Goal: Task Accomplishment & Management: Complete application form

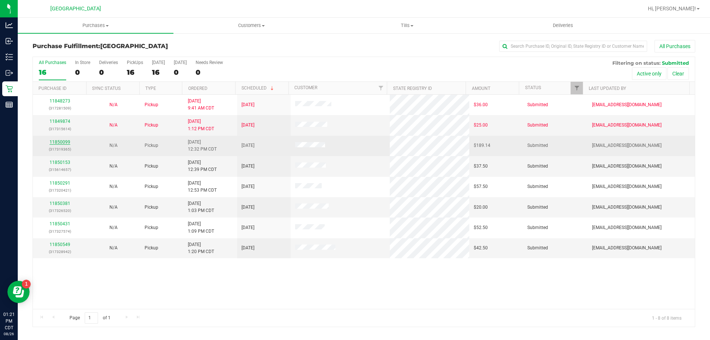
click at [66, 139] on link "11850099" at bounding box center [60, 141] width 21 height 5
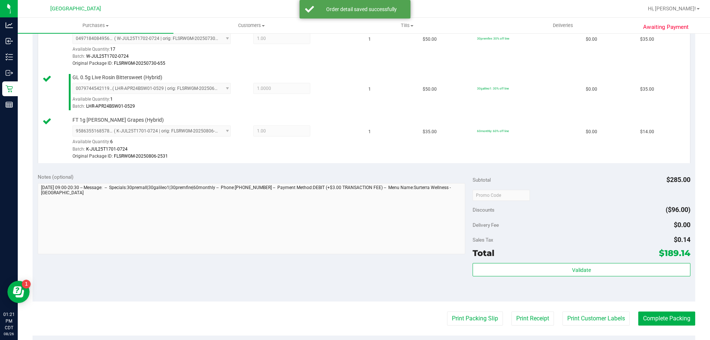
scroll to position [333, 0]
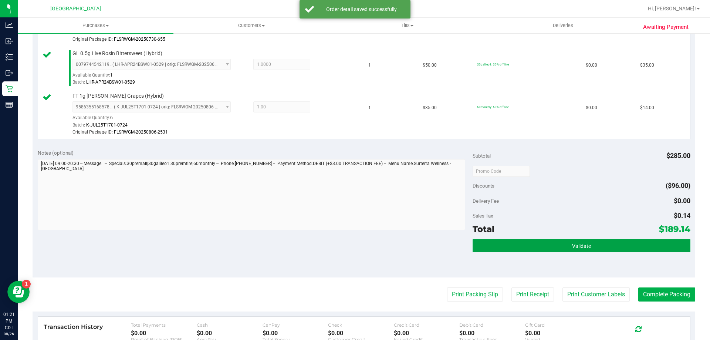
click at [545, 250] on button "Validate" at bounding box center [582, 245] width 218 height 13
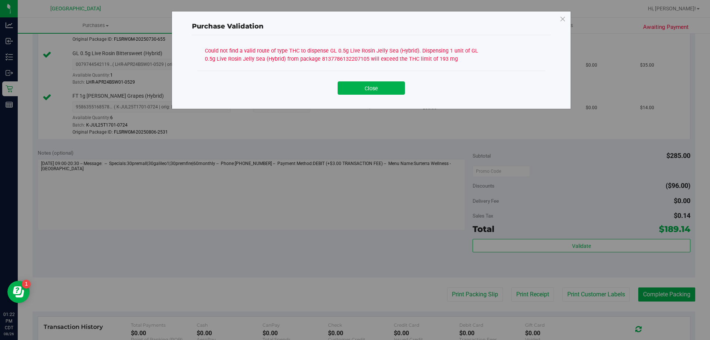
click at [391, 97] on div "Close" at bounding box center [372, 86] width 348 height 30
click at [391, 89] on button "Close" at bounding box center [371, 87] width 67 height 13
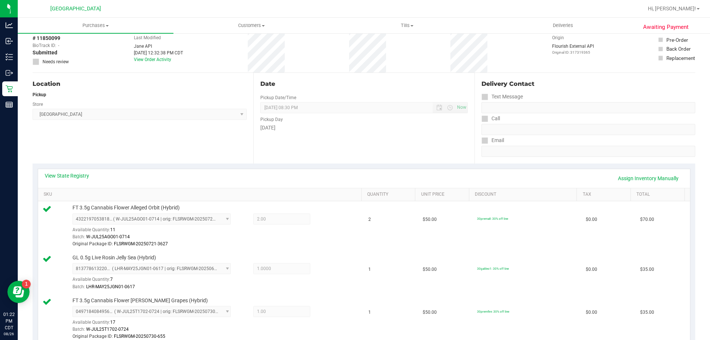
scroll to position [0, 0]
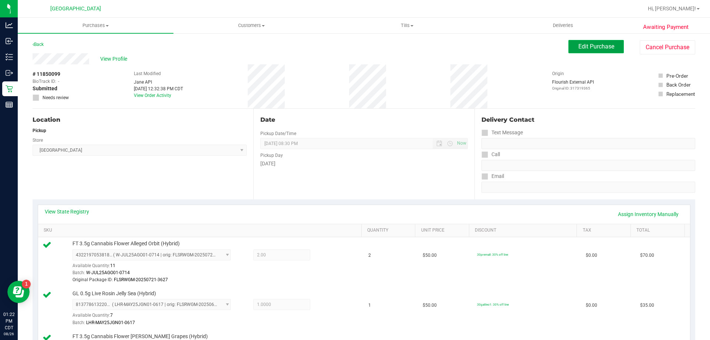
click at [596, 45] on span "Edit Purchase" at bounding box center [597, 46] width 36 height 7
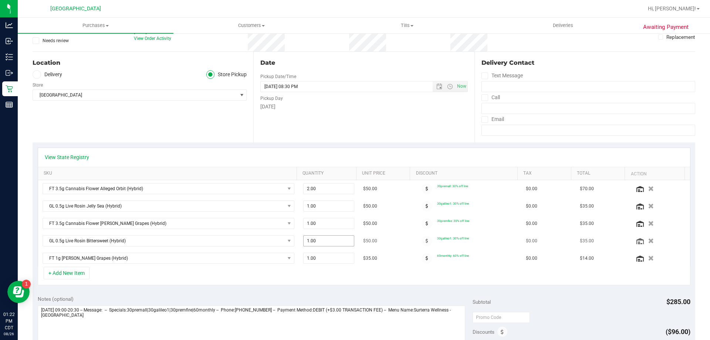
scroll to position [74, 0]
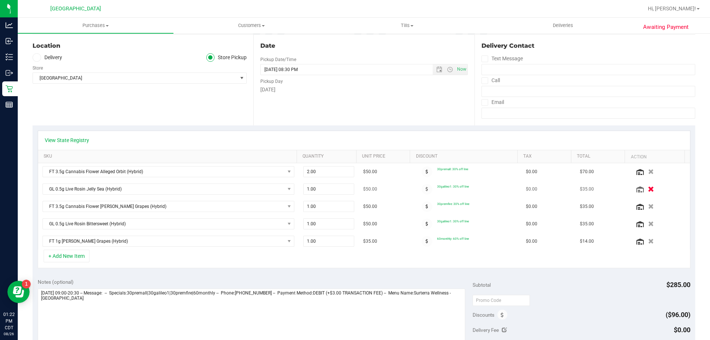
click at [648, 188] on icon "button" at bounding box center [651, 189] width 6 height 6
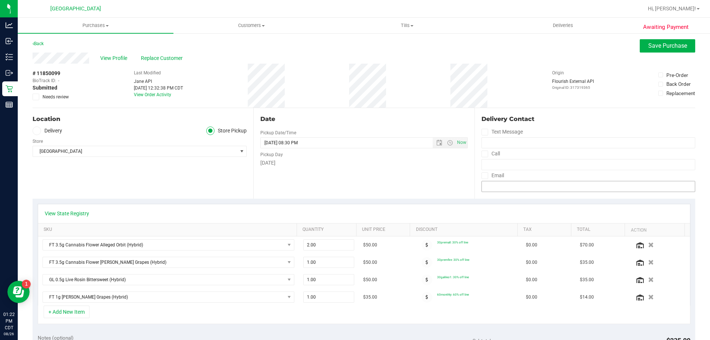
scroll to position [0, 0]
click at [667, 48] on span "Save Purchase" at bounding box center [667, 46] width 39 height 7
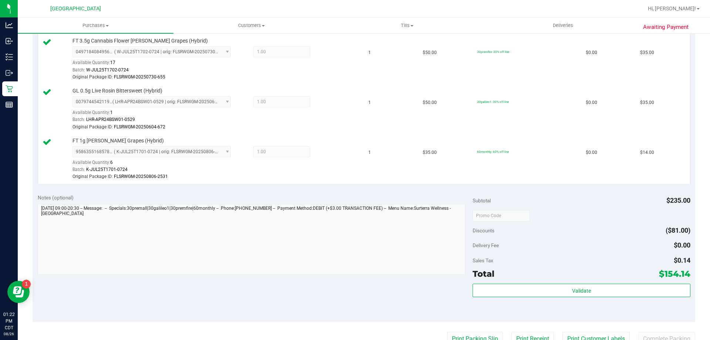
scroll to position [259, 0]
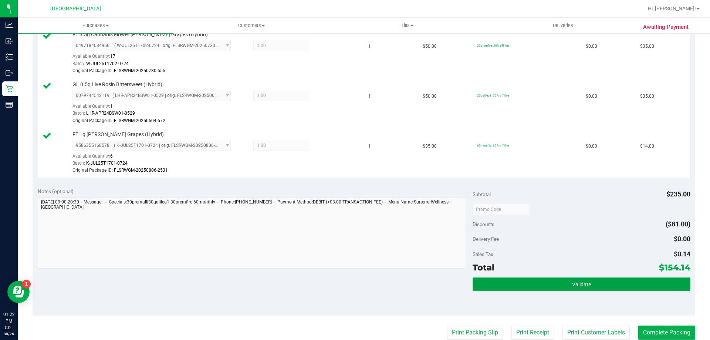
click at [544, 280] on button "Validate" at bounding box center [582, 283] width 218 height 13
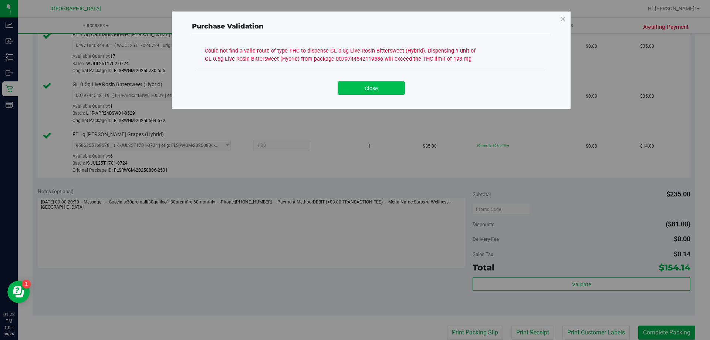
click at [369, 85] on button "Close" at bounding box center [371, 87] width 67 height 13
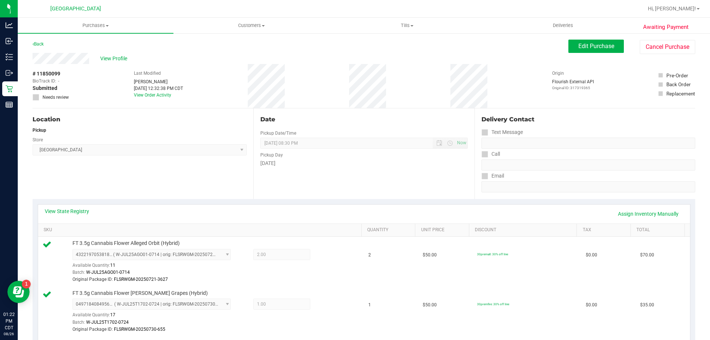
scroll to position [0, 0]
click at [593, 47] on span "Edit Purchase" at bounding box center [597, 46] width 36 height 7
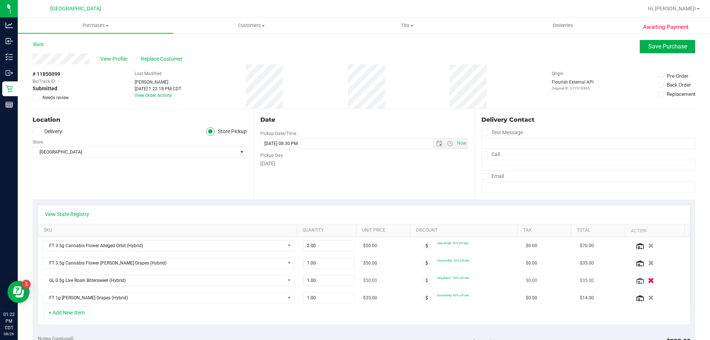
click at [648, 279] on icon "button" at bounding box center [651, 281] width 6 height 6
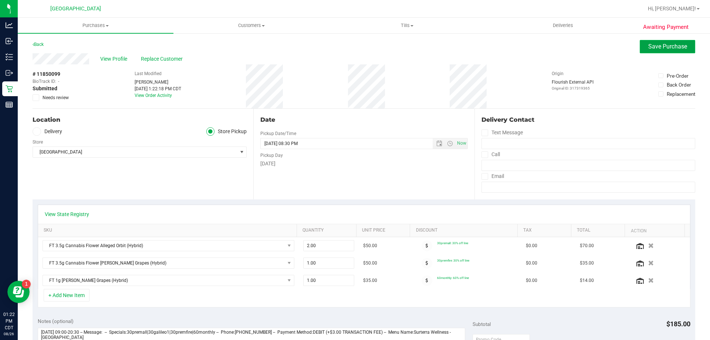
click at [660, 47] on span "Save Purchase" at bounding box center [667, 46] width 39 height 7
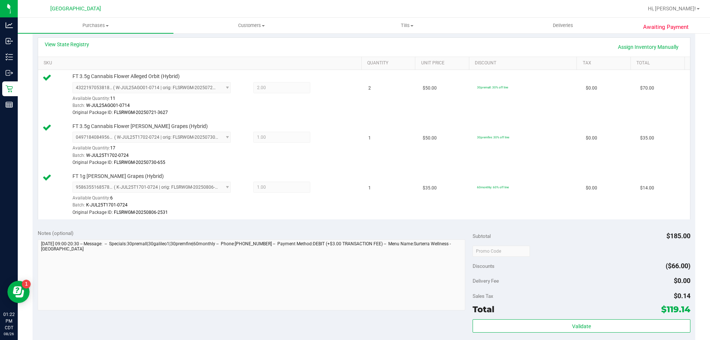
scroll to position [259, 0]
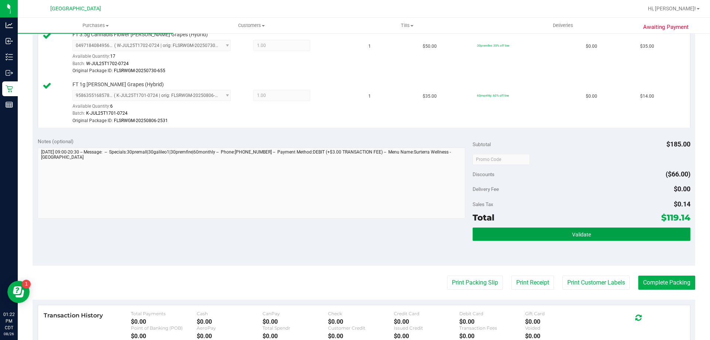
click at [572, 238] on button "Validate" at bounding box center [582, 233] width 218 height 13
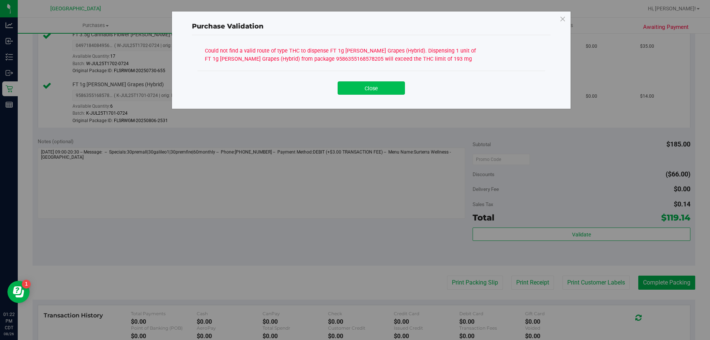
click at [373, 89] on button "Close" at bounding box center [371, 87] width 67 height 13
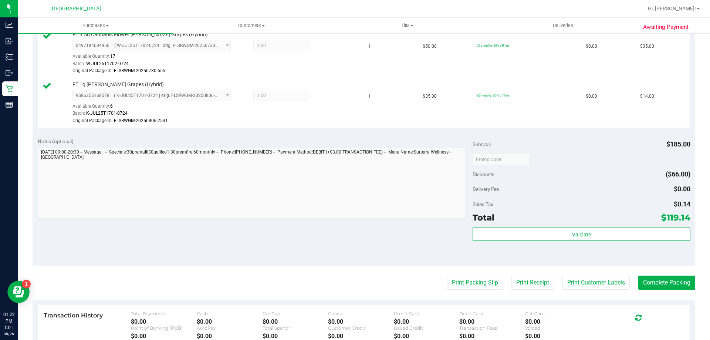
click at [613, 226] on div "Subtotal $185.00 Discounts ($66.00) Delivery Fee $0.00 Sales Tax $0.14 Total $1…" at bounding box center [582, 199] width 218 height 123
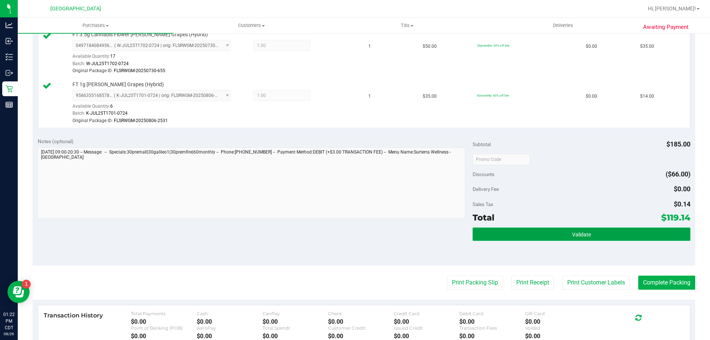
click at [606, 230] on button "Validate" at bounding box center [582, 233] width 218 height 13
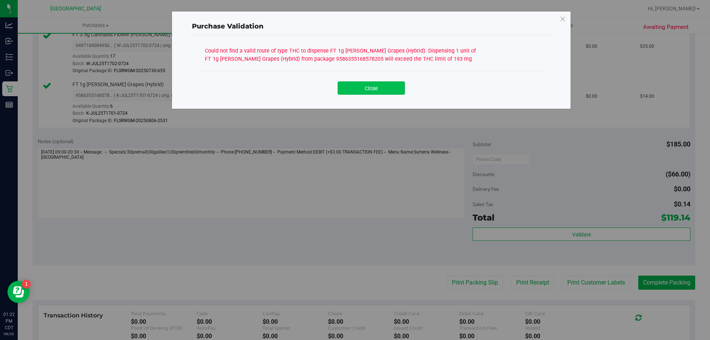
click at [371, 85] on button "Close" at bounding box center [371, 87] width 67 height 13
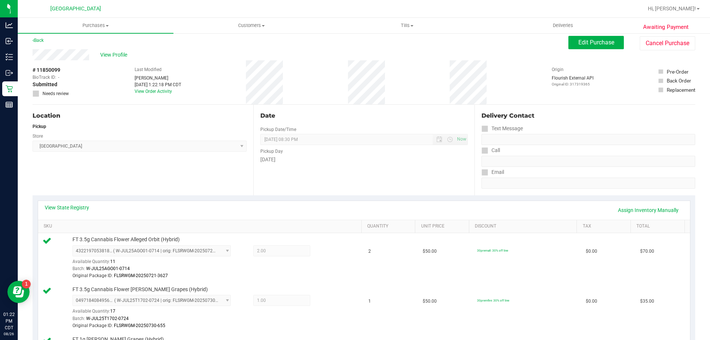
scroll to position [0, 0]
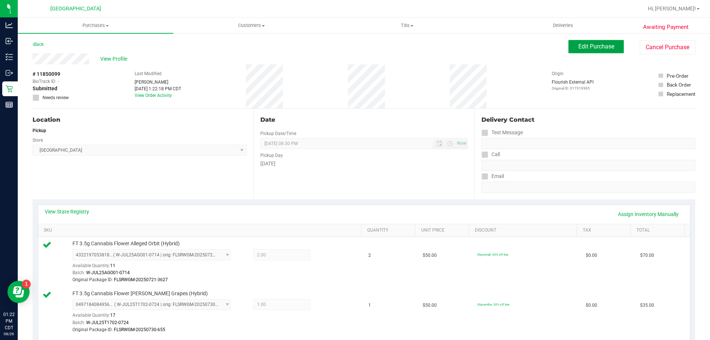
click at [602, 40] on button "Edit Purchase" at bounding box center [596, 46] width 55 height 13
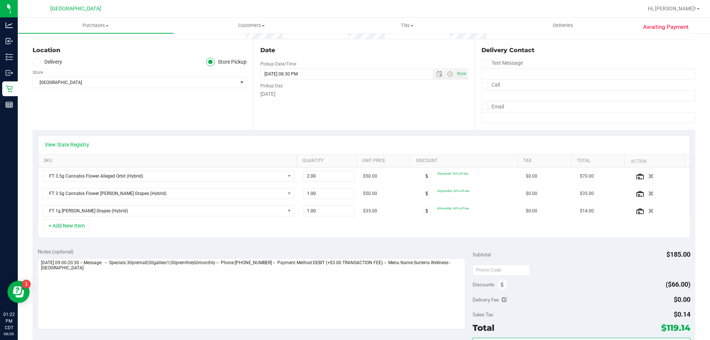
scroll to position [74, 0]
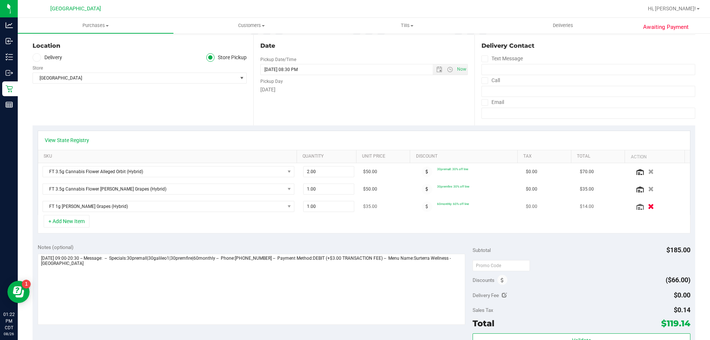
click at [648, 205] on icon "button" at bounding box center [651, 207] width 6 height 6
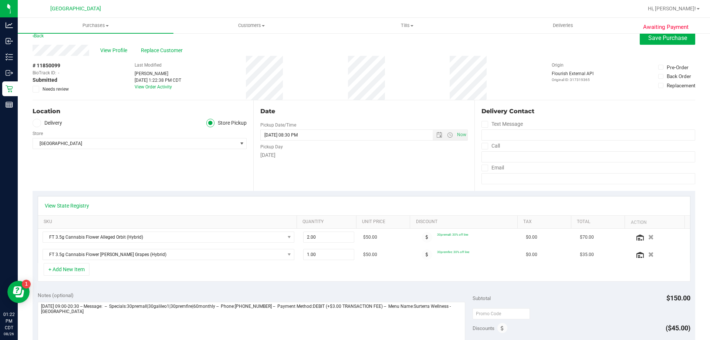
scroll to position [0, 0]
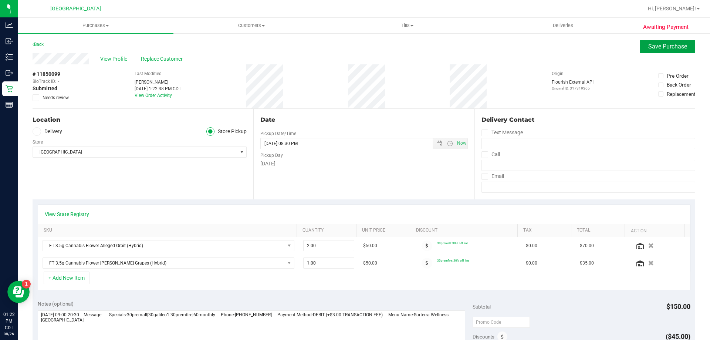
click at [652, 52] on button "Save Purchase" at bounding box center [667, 46] width 55 height 13
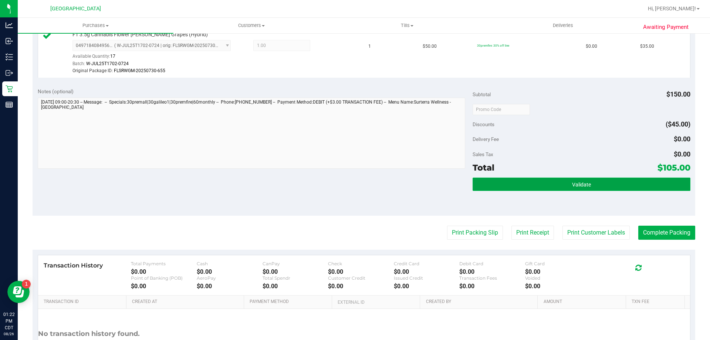
click at [559, 182] on button "Validate" at bounding box center [582, 184] width 218 height 13
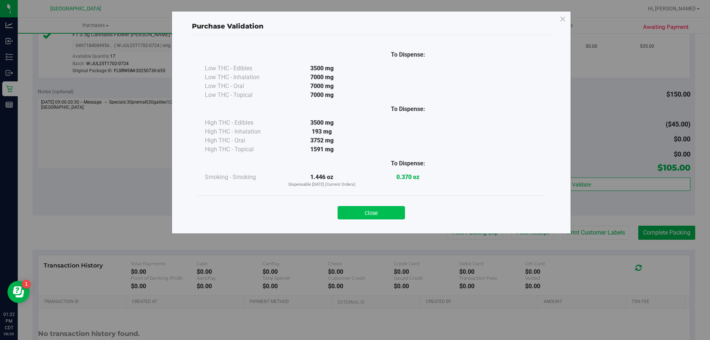
click at [383, 209] on button "Close" at bounding box center [371, 212] width 67 height 13
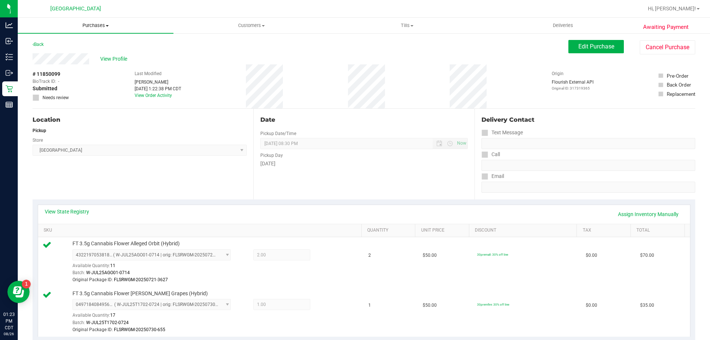
click at [99, 25] on span "Purchases" at bounding box center [96, 25] width 156 height 7
click at [37, 53] on span "Fulfillment" at bounding box center [41, 53] width 46 height 6
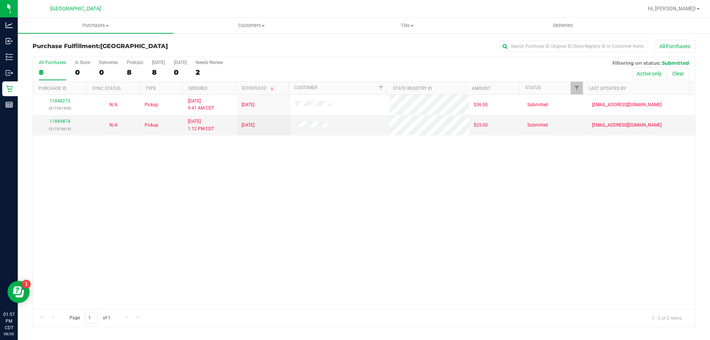
click at [195, 215] on div "11848273 (317281509) N/A Pickup [DATE] 9:41 AM CDT 8/26/2025 $36.00 Submitted […" at bounding box center [364, 202] width 662 height 214
click at [115, 161] on div "11848273 (317281509) N/A Pickup [DATE] 9:41 AM CDT 8/26/2025 $36.00 Submitted […" at bounding box center [364, 202] width 662 height 214
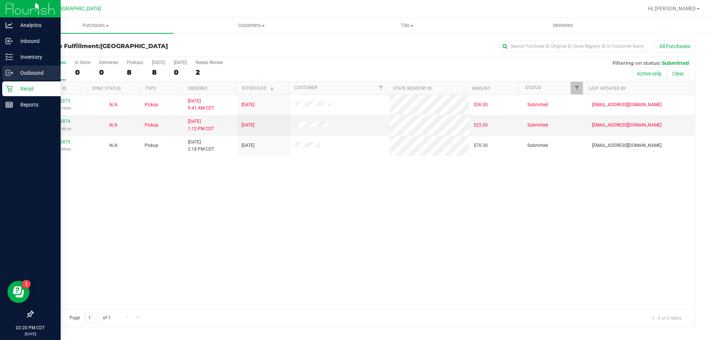
click at [31, 70] on p "Outbound" at bounding box center [35, 72] width 44 height 9
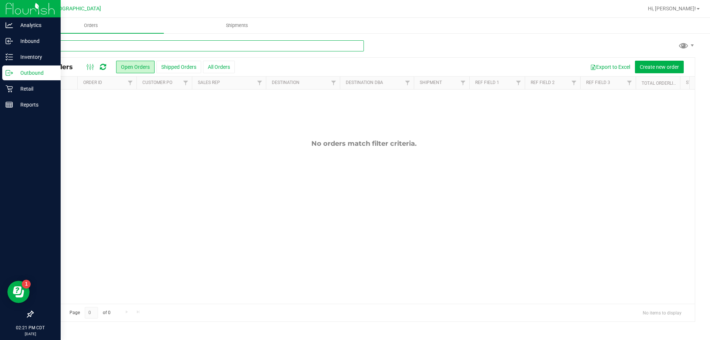
click at [149, 43] on input "text" at bounding box center [198, 45] width 331 height 11
click at [35, 55] on p "Inventory" at bounding box center [35, 57] width 44 height 9
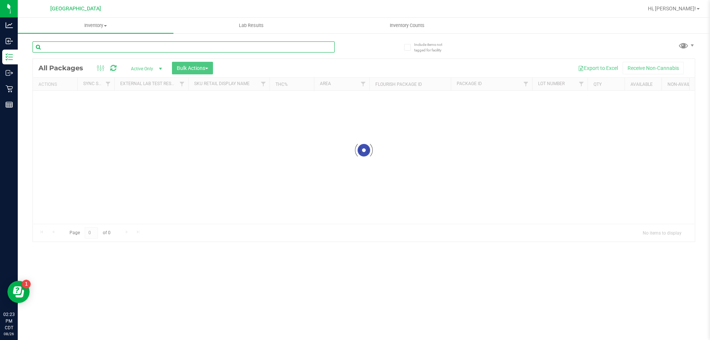
click at [111, 45] on input "text" at bounding box center [184, 46] width 302 height 11
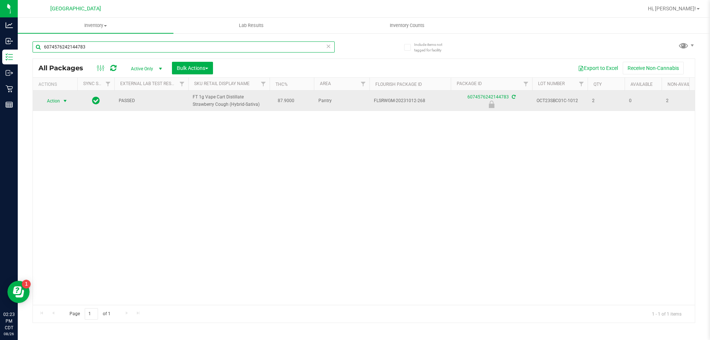
type input "6074576242144783"
click at [63, 103] on span "select" at bounding box center [65, 101] width 6 height 6
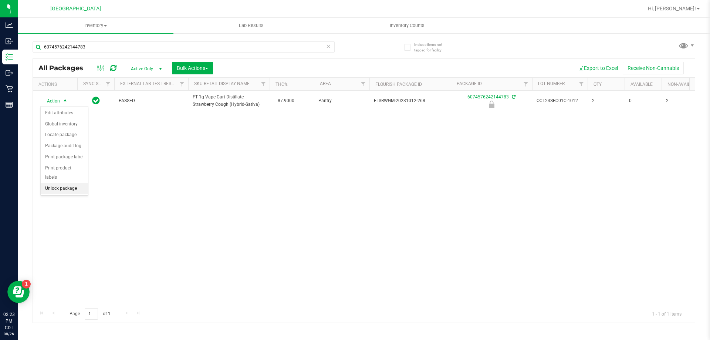
click at [62, 183] on li "Unlock package" at bounding box center [64, 188] width 47 height 11
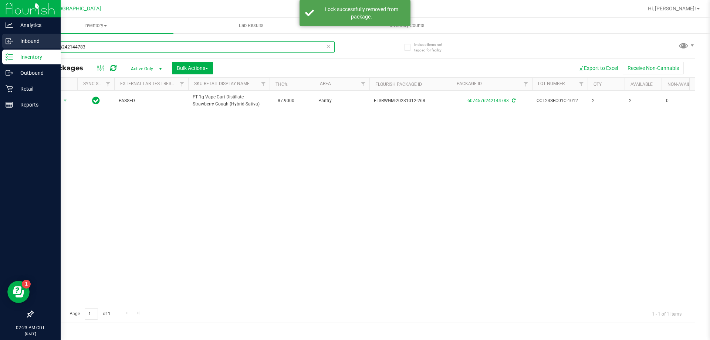
drag, startPoint x: 111, startPoint y: 57, endPoint x: 0, endPoint y: 48, distance: 111.4
click at [7, 47] on div "Analytics Inbound Inventory Outbound Retail Reports 02:23 PM CDT [DATE] 08/26 […" at bounding box center [355, 170] width 710 height 340
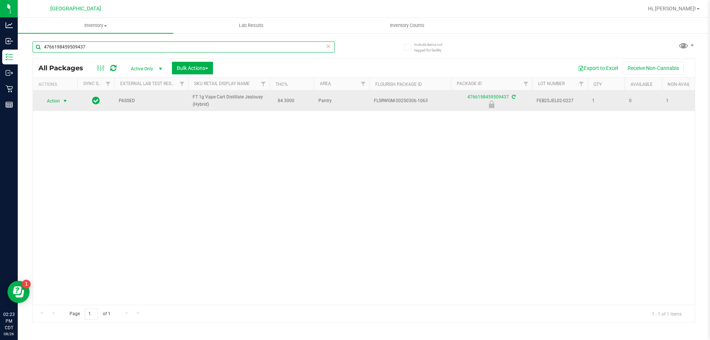
type input "4766198459509437"
click at [58, 104] on span "Action" at bounding box center [50, 101] width 20 height 10
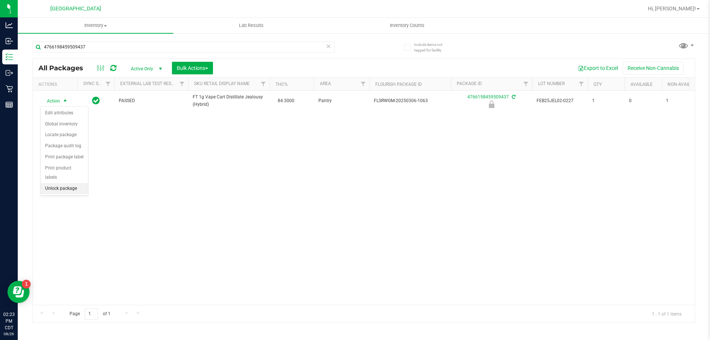
click at [54, 183] on li "Unlock package" at bounding box center [64, 188] width 47 height 11
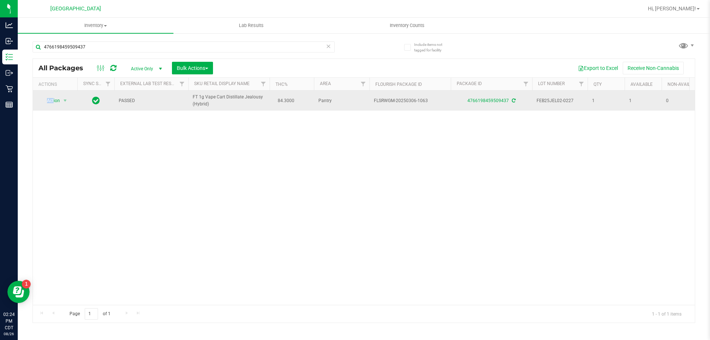
click at [47, 103] on span "Action" at bounding box center [50, 100] width 20 height 10
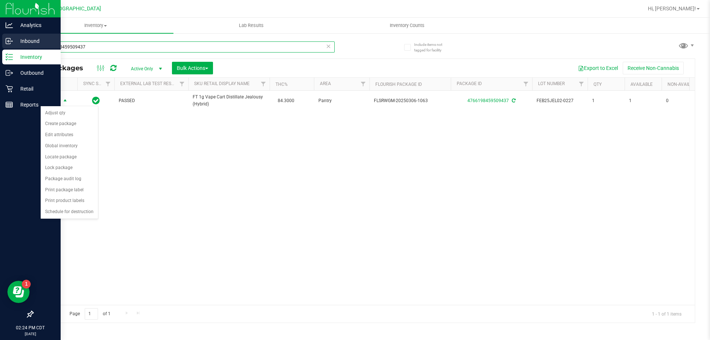
drag, startPoint x: 113, startPoint y: 47, endPoint x: 0, endPoint y: 44, distance: 113.2
click at [0, 45] on div "Analytics Inbound Inventory Outbound Retail Reports 02:24 PM CDT [DATE] 08/26 […" at bounding box center [355, 170] width 710 height 340
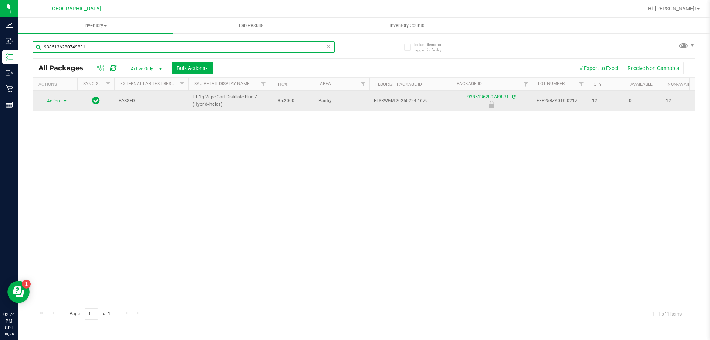
type input "9385136280749831"
click at [53, 97] on span "Action" at bounding box center [50, 101] width 20 height 10
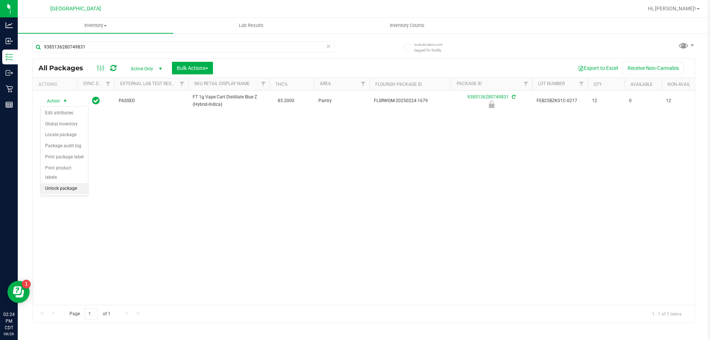
click at [59, 183] on li "Unlock package" at bounding box center [64, 188] width 47 height 11
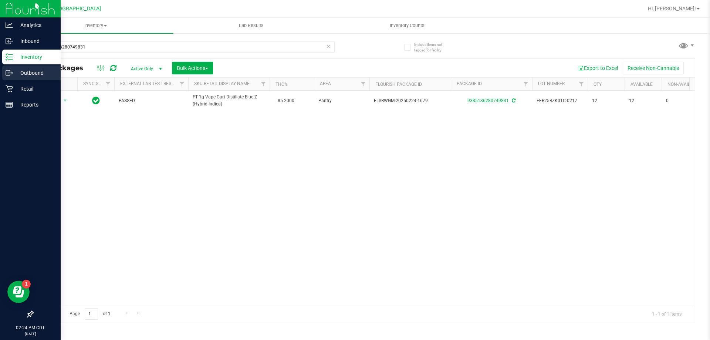
click at [31, 71] on p "Outbound" at bounding box center [35, 72] width 44 height 9
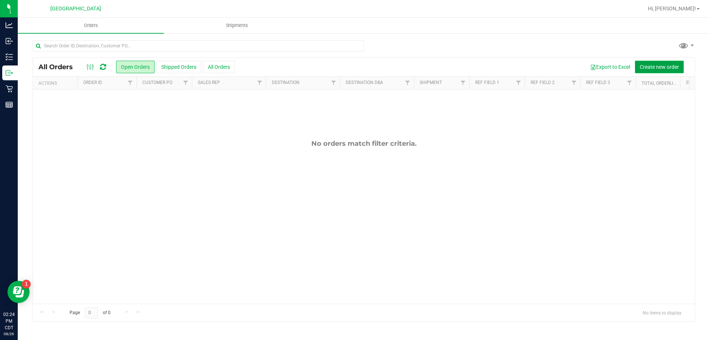
click at [658, 70] on span "Create new order" at bounding box center [659, 67] width 39 height 6
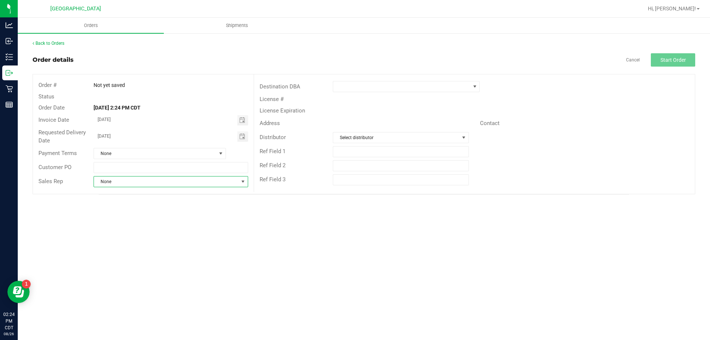
click at [192, 176] on span "None" at bounding box center [166, 181] width 144 height 10
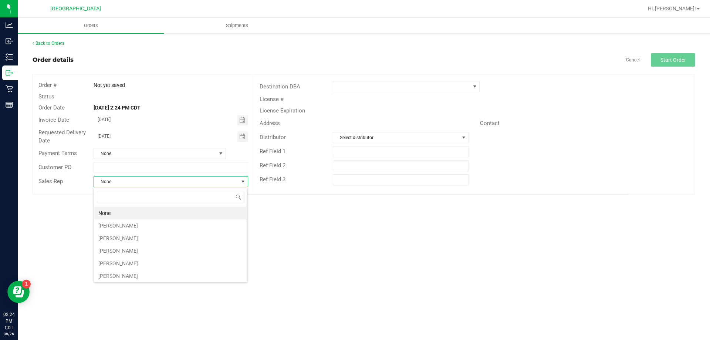
drag, startPoint x: 140, startPoint y: 211, endPoint x: 358, endPoint y: 74, distance: 257.5
click at [168, 185] on body "Analytics Inbound Inventory Outbound Retail Reports 02:24 PM CDT [DATE] 08/26 […" at bounding box center [355, 170] width 710 height 340
click at [470, 89] on span at bounding box center [474, 86] width 9 height 10
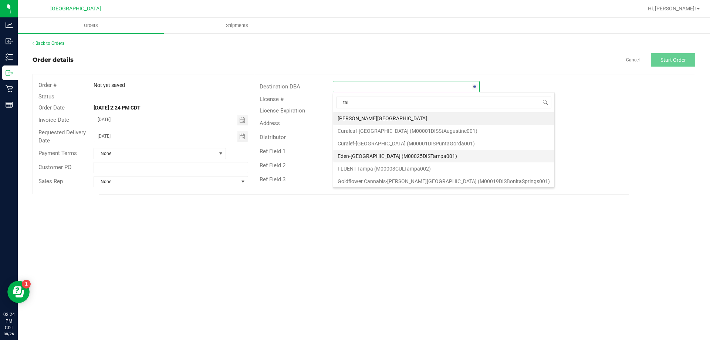
type input "tall"
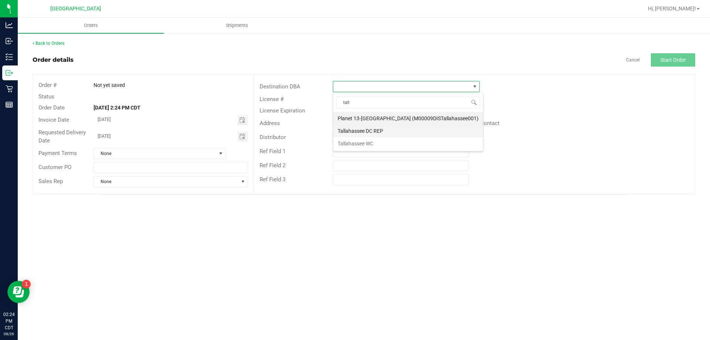
click at [376, 129] on li "Tallahassee DC REP" at bounding box center [408, 131] width 150 height 13
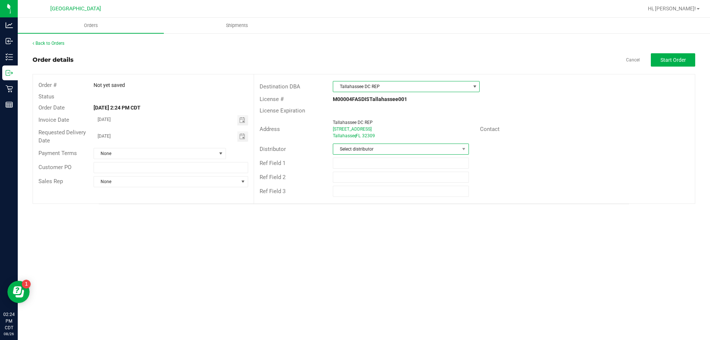
click at [361, 148] on span "Select distributor" at bounding box center [396, 149] width 126 height 10
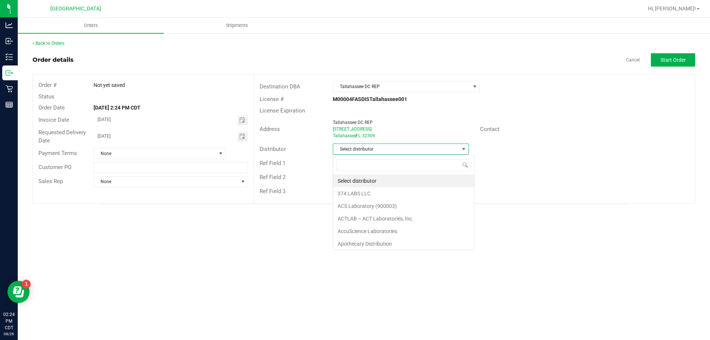
scroll to position [11, 136]
type input "ta"
click at [363, 192] on li "Tallahassee DC REP" at bounding box center [400, 193] width 135 height 13
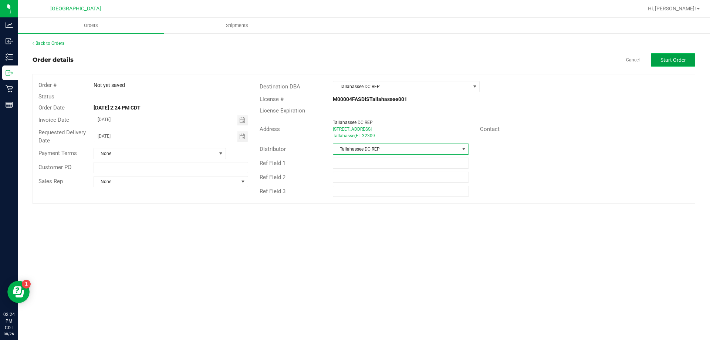
click at [668, 63] on span "Start Order" at bounding box center [674, 60] width 26 height 6
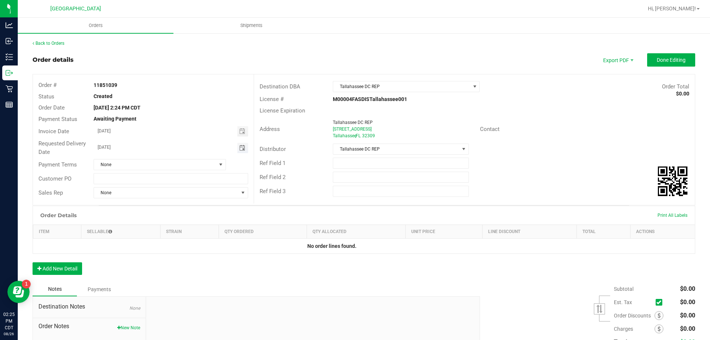
click at [239, 149] on span "Toggle calendar" at bounding box center [242, 148] width 6 height 6
click at [171, 231] on span "28" at bounding box center [170, 232] width 11 height 11
type input "[DATE]"
click at [204, 89] on div "Order # 11851039" at bounding box center [143, 85] width 221 height 11
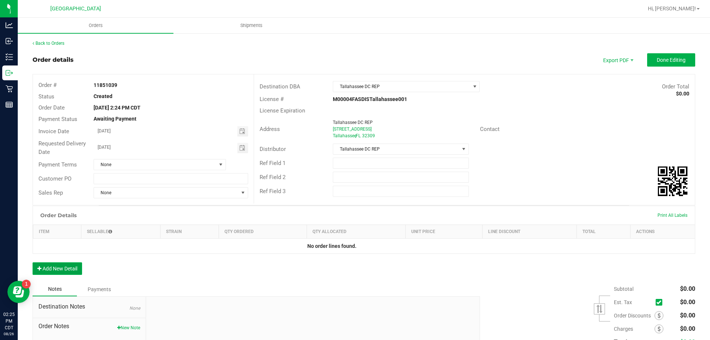
click at [67, 270] on button "Add New Detail" at bounding box center [58, 268] width 50 height 13
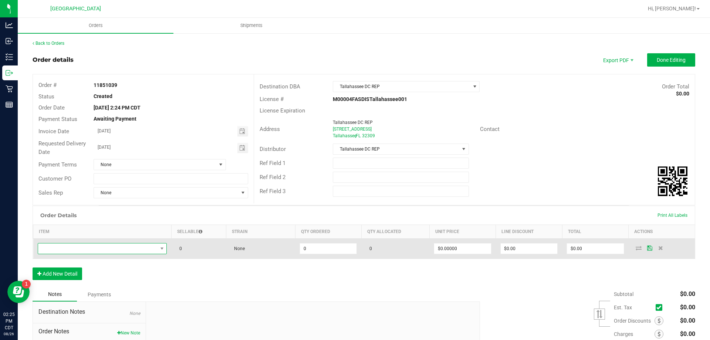
click at [81, 246] on span "NO DATA FOUND" at bounding box center [97, 248] width 119 height 10
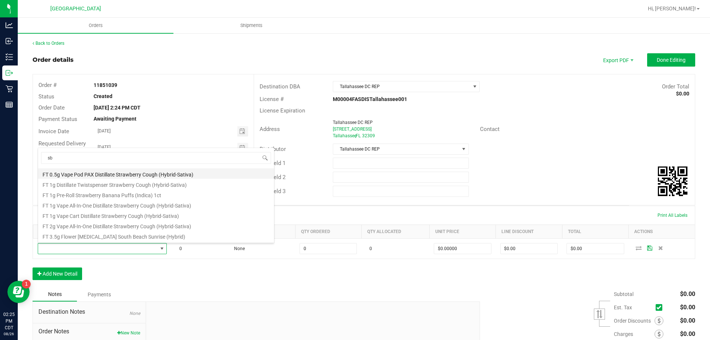
scroll to position [74, 0]
type input "sbc"
click at [77, 217] on li "FT 1g Vape Cart Distillate Strawberry Cough (Hybrid-Sativa)" at bounding box center [156, 215] width 236 height 10
type input "0 ea"
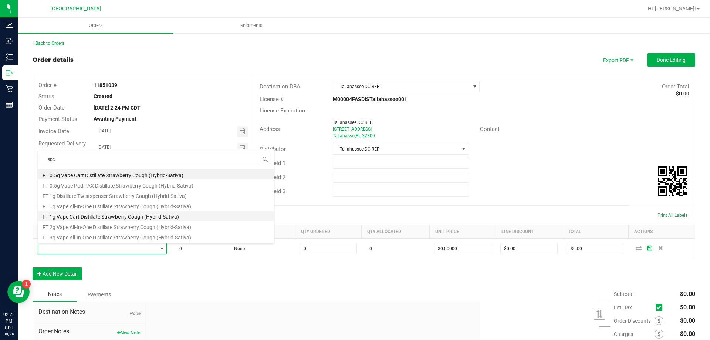
type input "$90.00000"
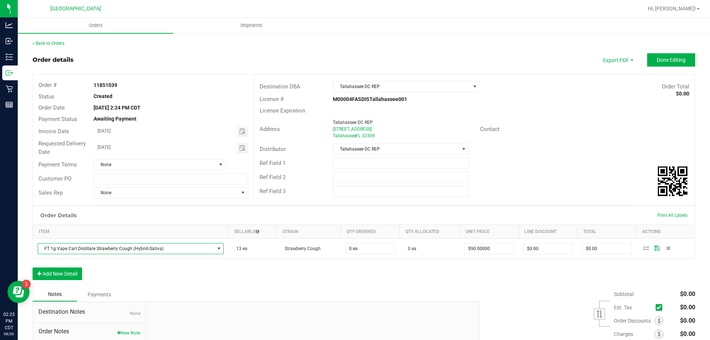
click at [229, 284] on div "Order Details Print All Labels Item Sellable Strain Qty Ordered Qty Allocated U…" at bounding box center [364, 247] width 663 height 82
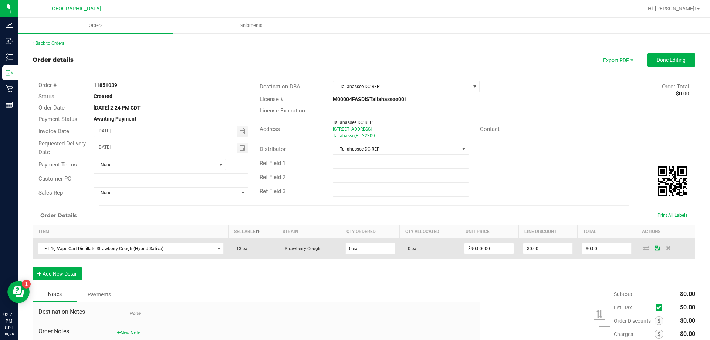
click at [643, 249] on icon at bounding box center [646, 248] width 6 height 4
drag, startPoint x: 652, startPoint y: 247, endPoint x: 652, endPoint y: 252, distance: 4.8
click at [655, 248] on icon at bounding box center [657, 248] width 5 height 4
type input "0"
click at [348, 249] on input "0" at bounding box center [370, 248] width 49 height 10
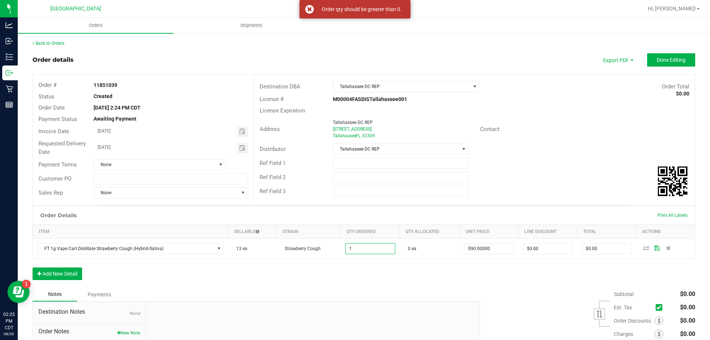
type input "1 ea"
type input "$90.00"
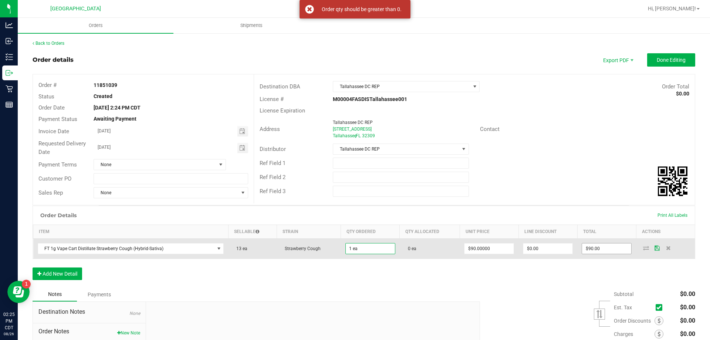
drag, startPoint x: 485, startPoint y: 271, endPoint x: 586, endPoint y: 252, distance: 102.8
click at [489, 270] on div "Order Details Print All Labels Item Sellable Strain Qty Ordered Qty Allocated U…" at bounding box center [364, 247] width 663 height 82
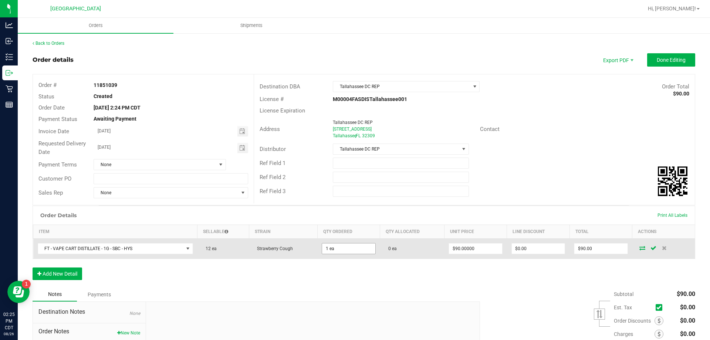
type input "1"
click at [327, 249] on input "1" at bounding box center [348, 248] width 53 height 10
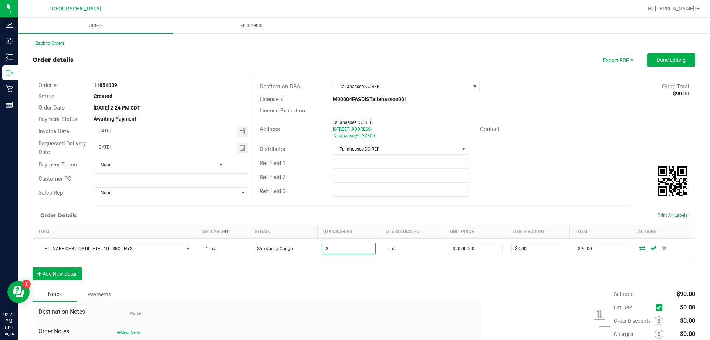
type input "2 ea"
type input "$180.00"
click at [543, 261] on div "Order Details Print All Labels Item Sellable Strain Qty Ordered Qty Allocated U…" at bounding box center [364, 247] width 663 height 82
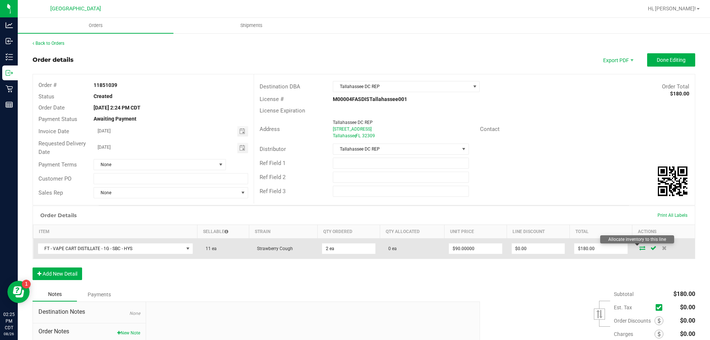
click at [640, 249] on icon at bounding box center [643, 248] width 6 height 4
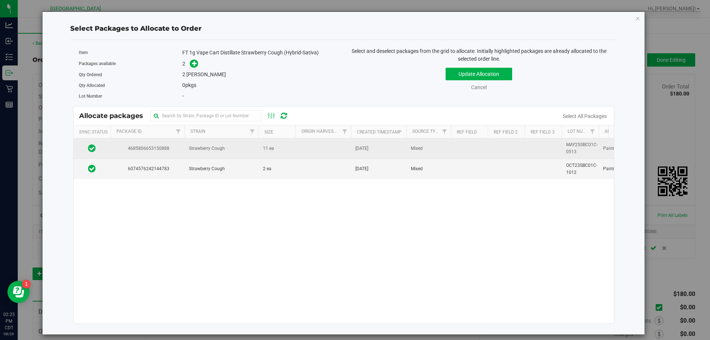
click at [93, 148] on icon at bounding box center [92, 148] width 8 height 9
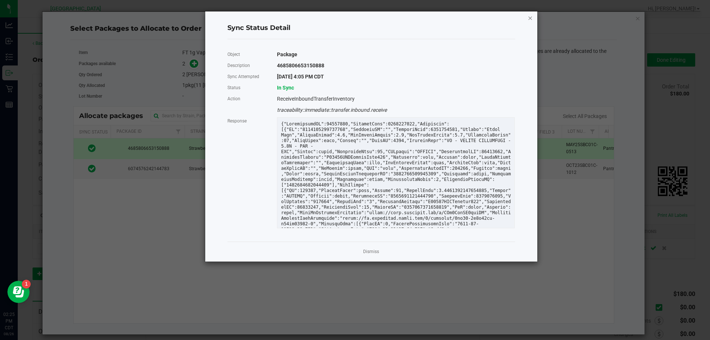
click at [528, 18] on icon "Close" at bounding box center [530, 17] width 5 height 9
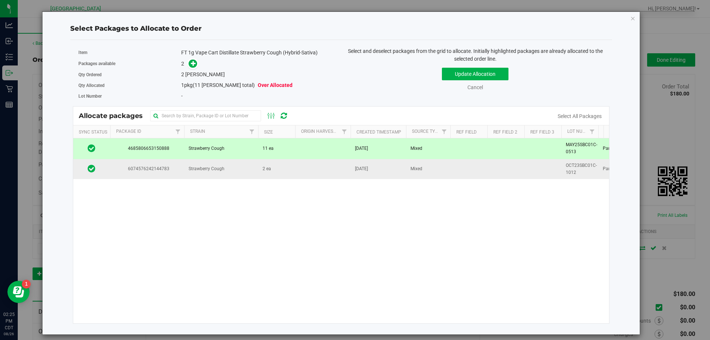
click at [197, 168] on span "Strawberry Cough" at bounding box center [207, 168] width 36 height 7
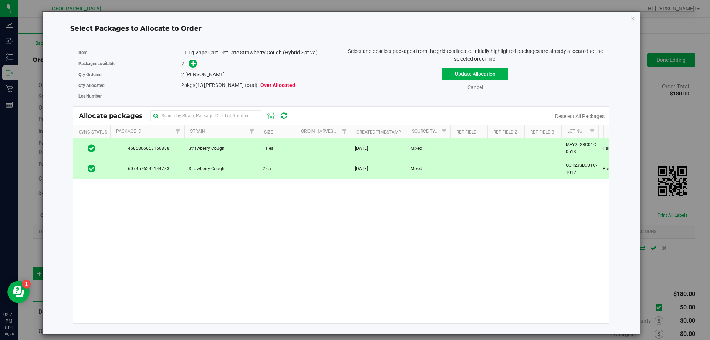
click at [212, 151] on span "Strawberry Cough" at bounding box center [207, 148] width 36 height 7
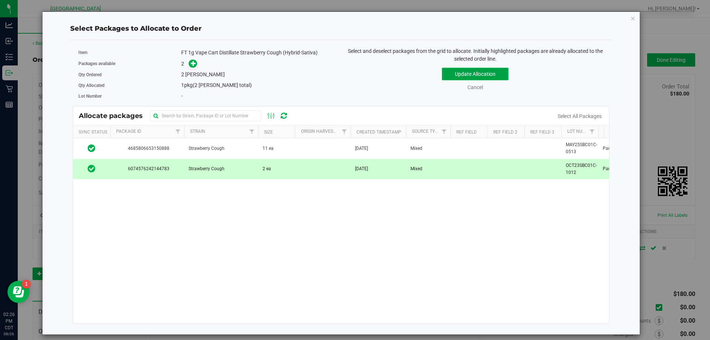
click at [457, 76] on button "Update Allocation" at bounding box center [475, 74] width 67 height 13
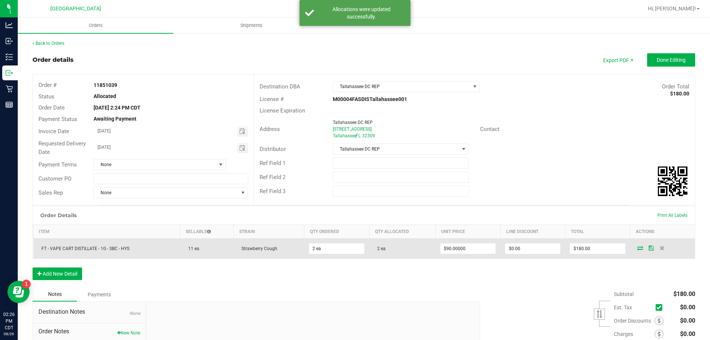
click at [649, 248] on icon at bounding box center [651, 248] width 5 height 4
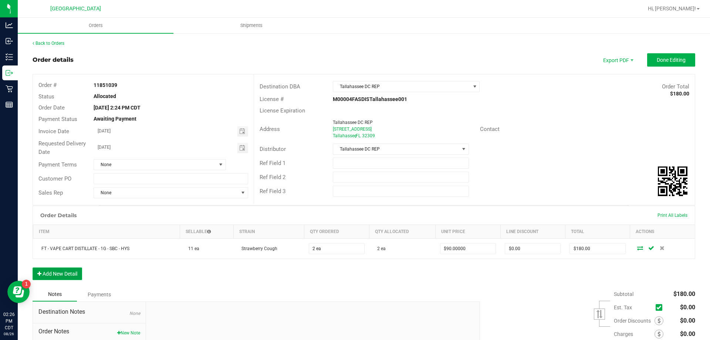
click at [47, 275] on button "Add New Detail" at bounding box center [58, 273] width 50 height 13
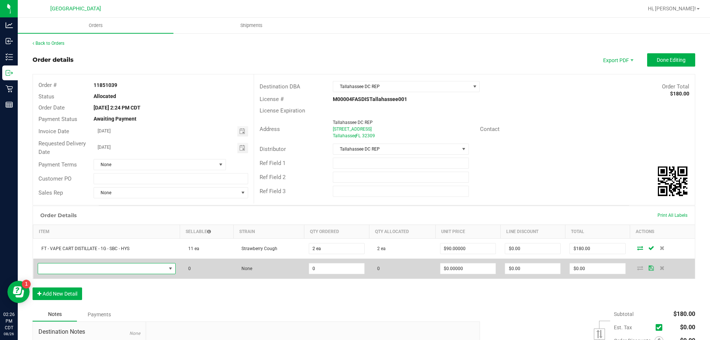
click at [172, 267] on span "NO DATA FOUND" at bounding box center [171, 269] width 6 height 6
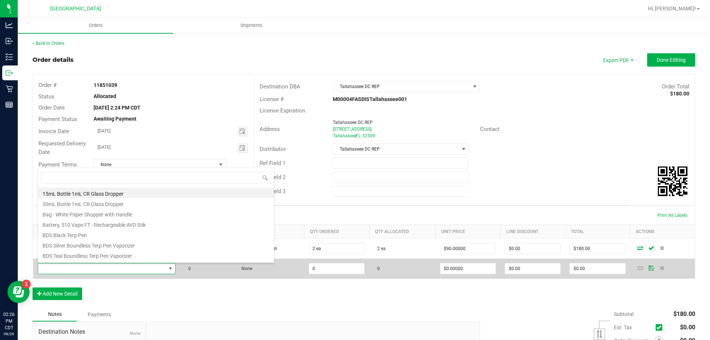
scroll to position [11, 136]
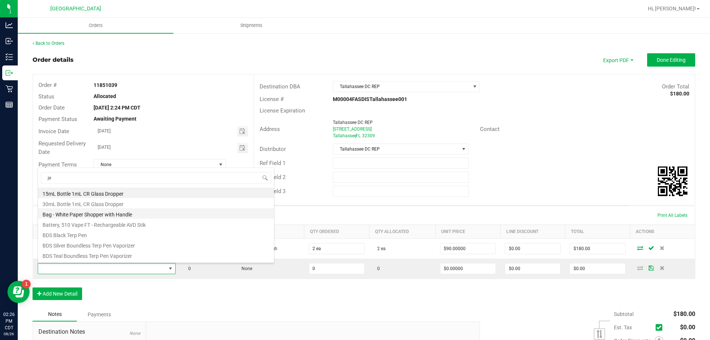
type input "jel"
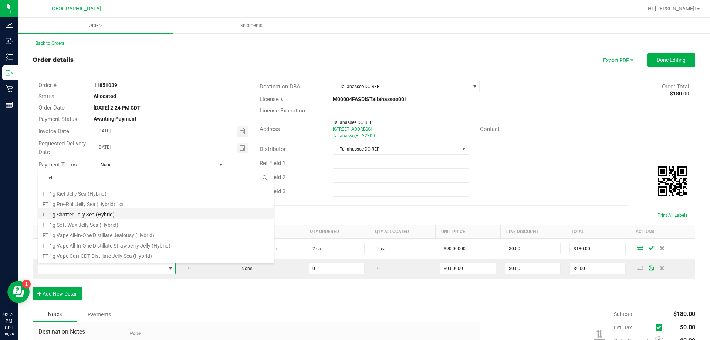
scroll to position [74, 0]
click at [97, 256] on li "FT 1g Vape Cart Distillate Jealousy (Hybrid)" at bounding box center [156, 253] width 236 height 10
type input "0 ea"
type input "$90.00000"
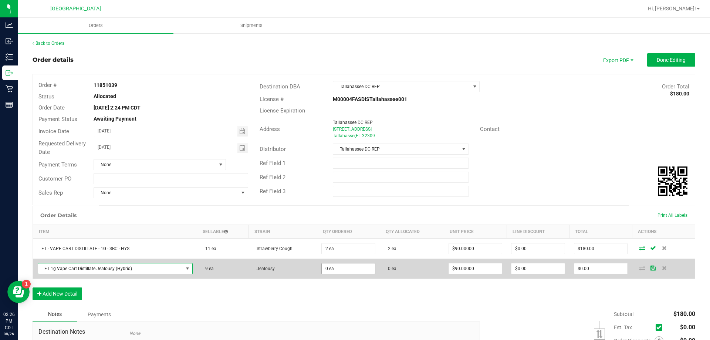
type input "0"
click at [325, 266] on input "0" at bounding box center [348, 268] width 53 height 10
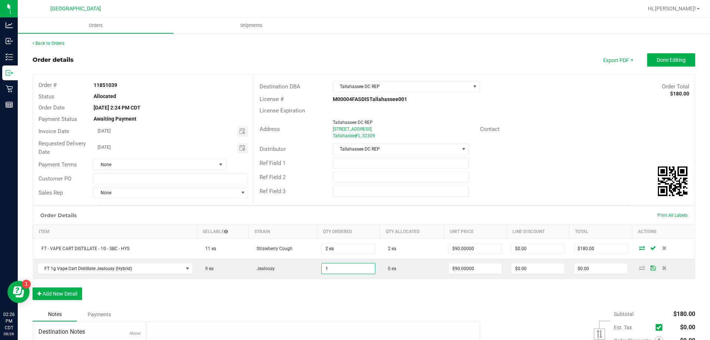
type input "1 ea"
type input "$90.00"
click at [323, 288] on div "Order Details Print All Labels Item Sellable Strain Qty Ordered Qty Allocated U…" at bounding box center [364, 257] width 663 height 102
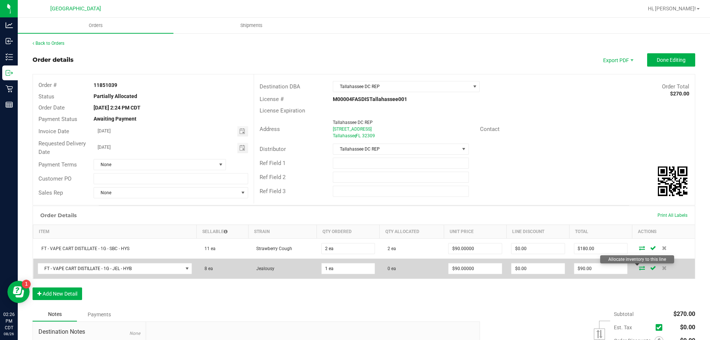
click at [639, 269] on icon at bounding box center [642, 268] width 6 height 4
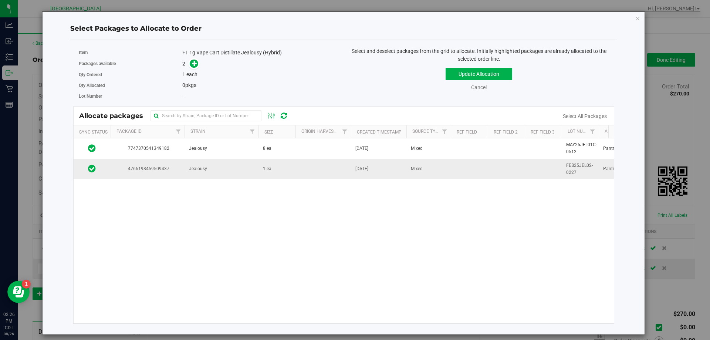
click at [175, 169] on span "4766198459509437" at bounding box center [147, 168] width 65 height 7
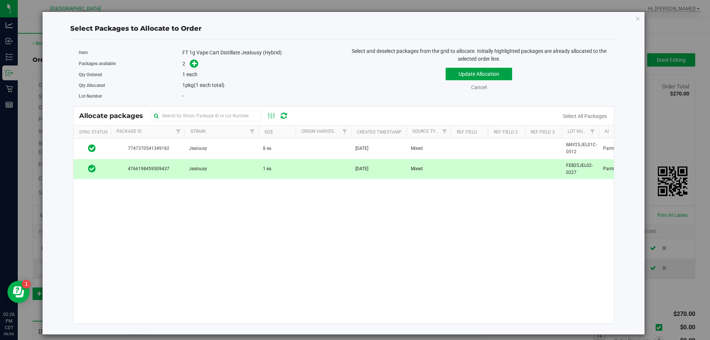
click at [478, 75] on button "Update Allocation" at bounding box center [479, 74] width 67 height 13
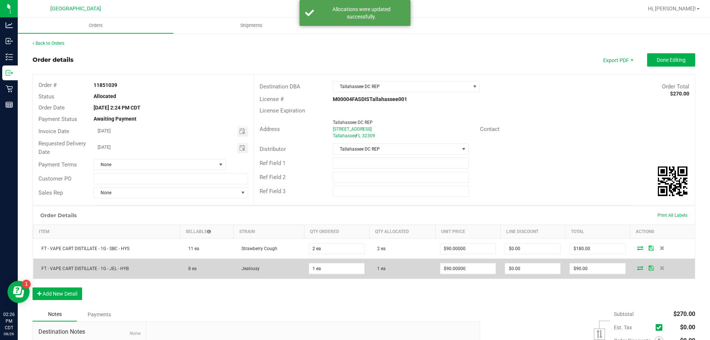
click at [649, 269] on icon at bounding box center [651, 268] width 5 height 4
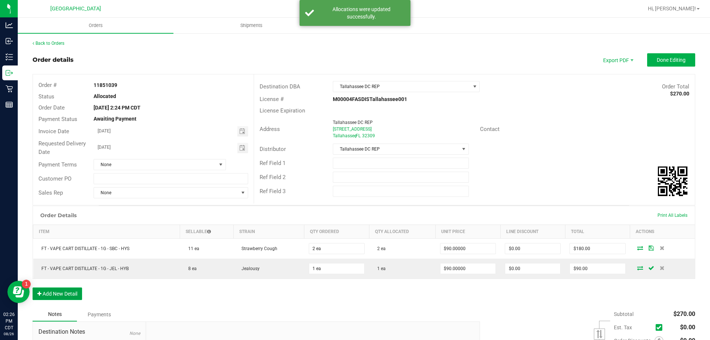
click at [58, 294] on button "Add New Detail" at bounding box center [58, 293] width 50 height 13
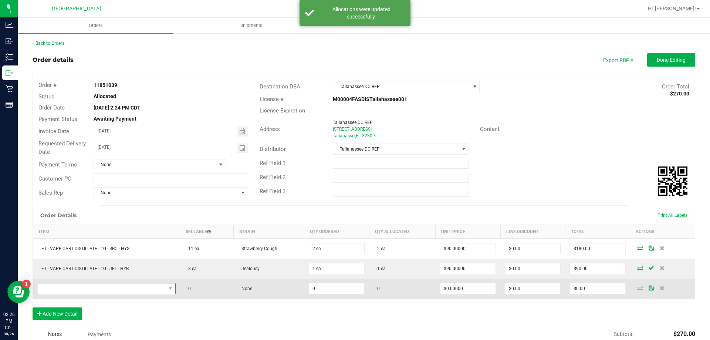
click at [115, 289] on span "NO DATA FOUND" at bounding box center [102, 288] width 128 height 10
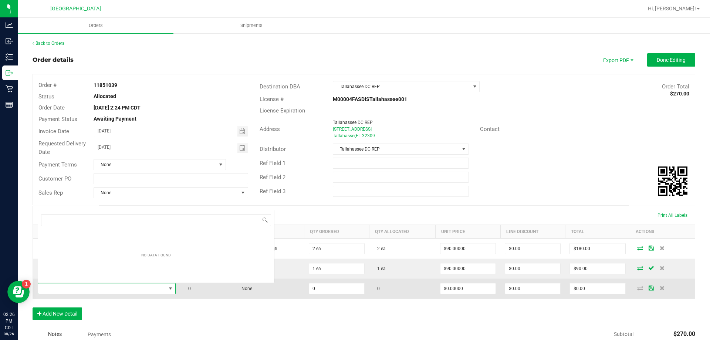
scroll to position [11, 136]
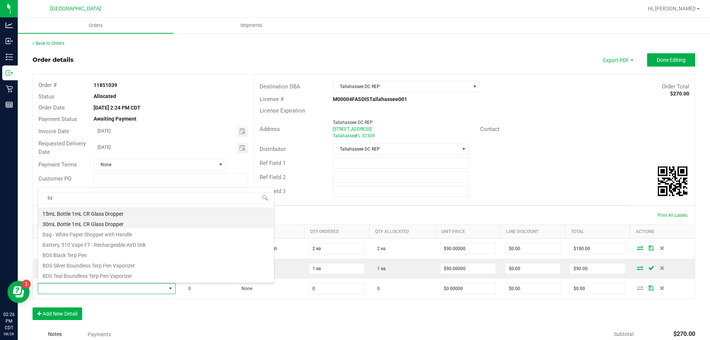
type input "bzk"
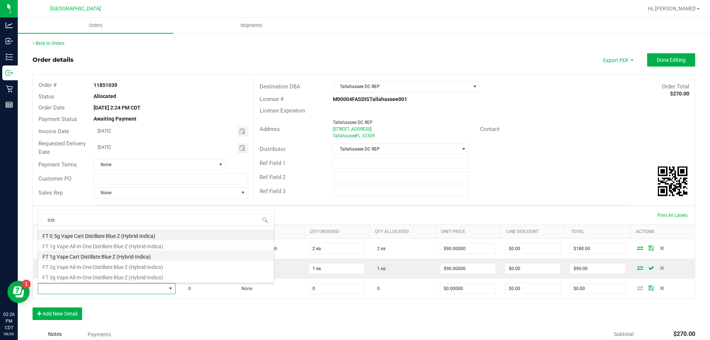
click at [82, 258] on li "FT 1g Vape Cart Distillate Blue Z (Hybrid-Indica)" at bounding box center [156, 255] width 236 height 10
type input "0 ea"
type input "$90.00000"
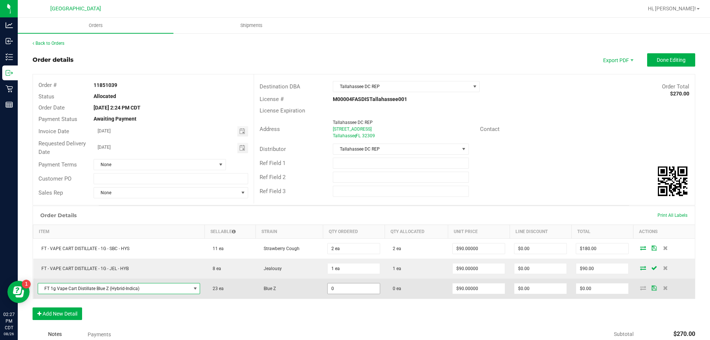
click at [330, 290] on input "0" at bounding box center [354, 288] width 52 height 10
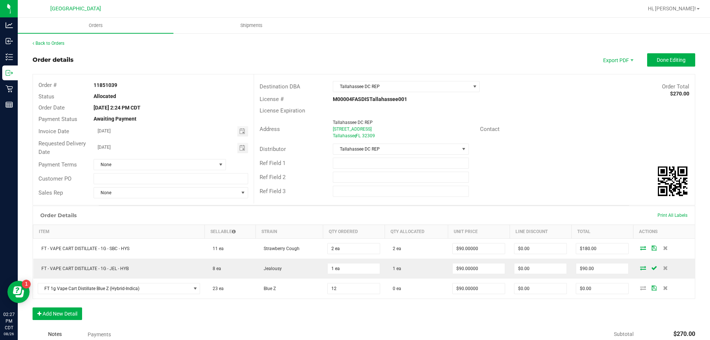
type input "12 ea"
type input "$1,080.00"
click at [459, 311] on div "Order Details Print All Labels Item Sellable Strain Qty Ordered Qty Allocated U…" at bounding box center [364, 267] width 663 height 122
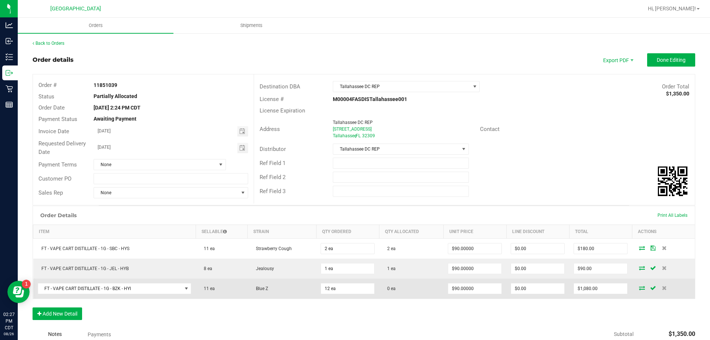
click at [639, 288] on icon at bounding box center [642, 288] width 6 height 4
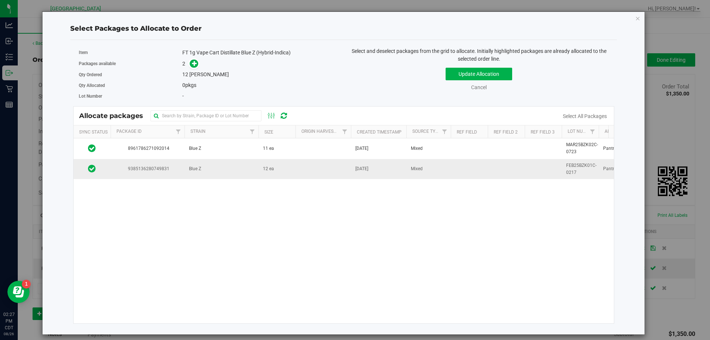
click at [194, 168] on span "Blue Z" at bounding box center [195, 168] width 12 height 7
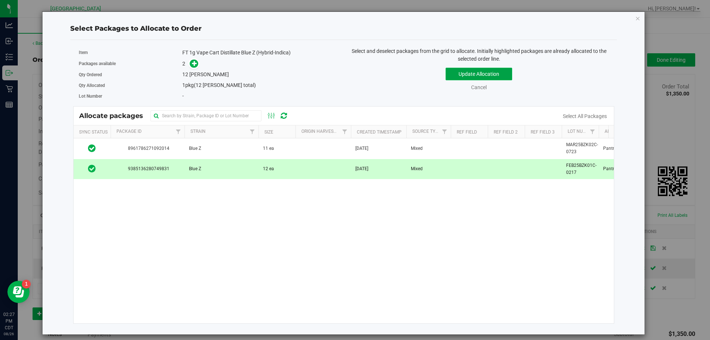
click at [471, 75] on button "Update Allocation" at bounding box center [479, 74] width 67 height 13
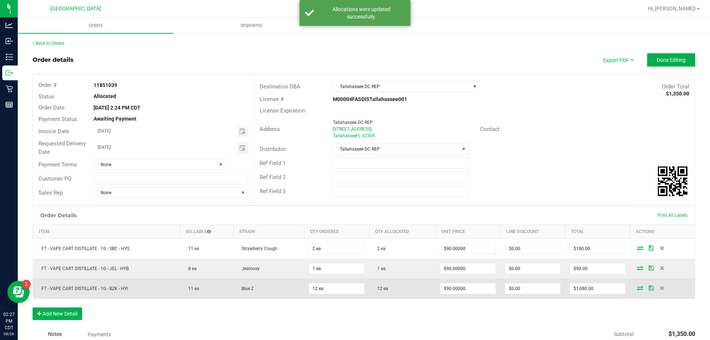
click at [649, 287] on icon at bounding box center [651, 288] width 5 height 4
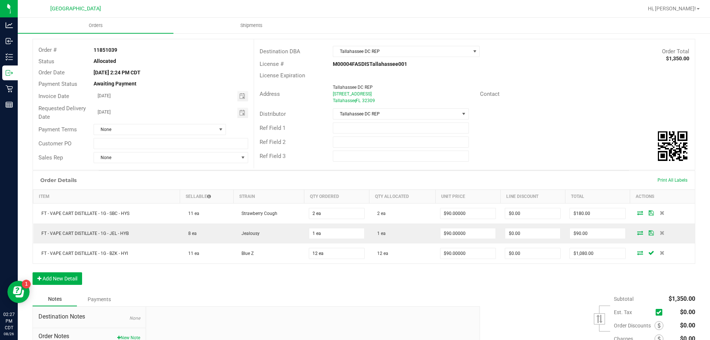
scroll to position [0, 0]
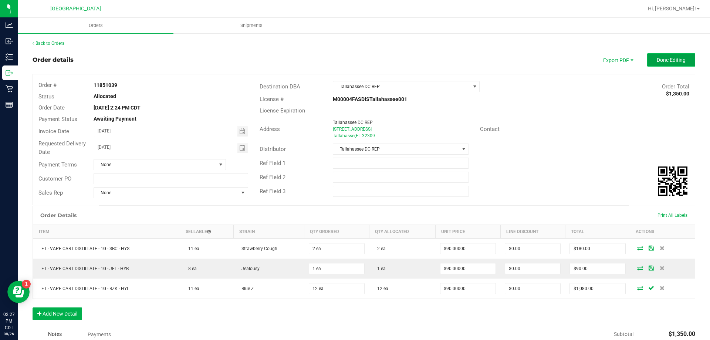
click at [661, 65] on button "Done Editing" at bounding box center [671, 59] width 48 height 13
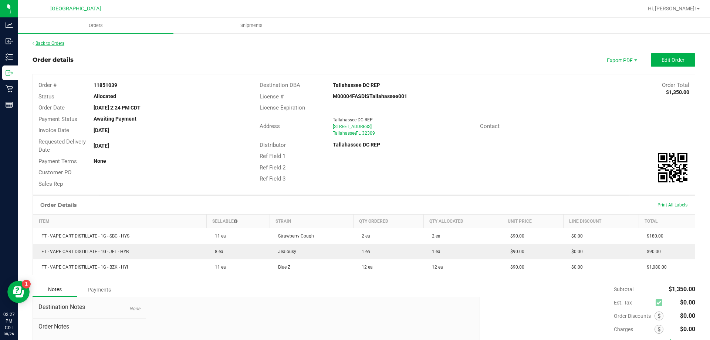
click at [51, 44] on link "Back to Orders" at bounding box center [49, 43] width 32 height 5
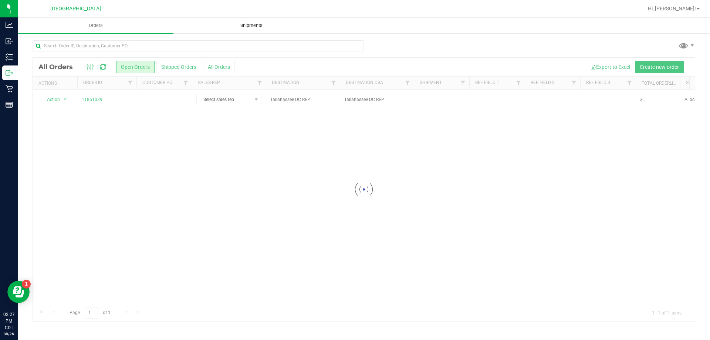
click at [260, 26] on span "Shipments" at bounding box center [251, 25] width 42 height 7
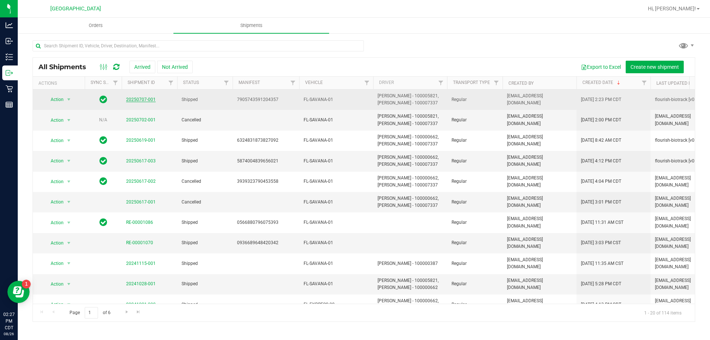
click at [132, 98] on link "20250707-001" at bounding box center [141, 99] width 30 height 5
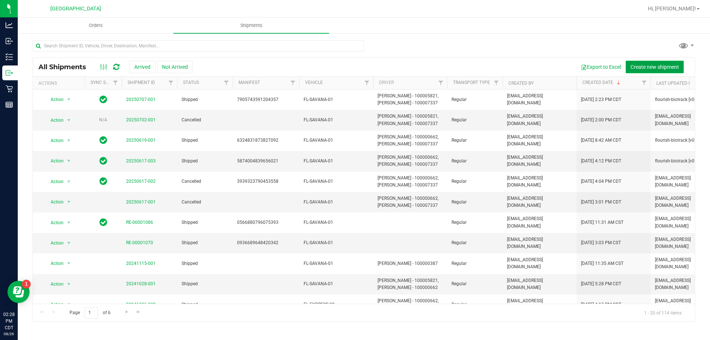
click at [653, 69] on span "Create new shipment" at bounding box center [655, 67] width 48 height 6
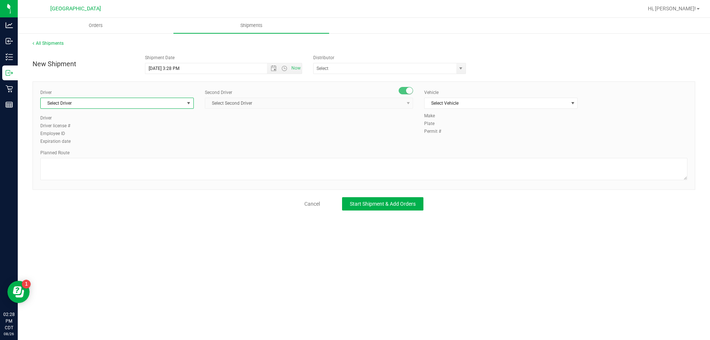
click at [86, 105] on span "Select Driver" at bounding box center [113, 103] width 144 height 10
click at [286, 67] on span "Open the time view" at bounding box center [285, 68] width 6 height 6
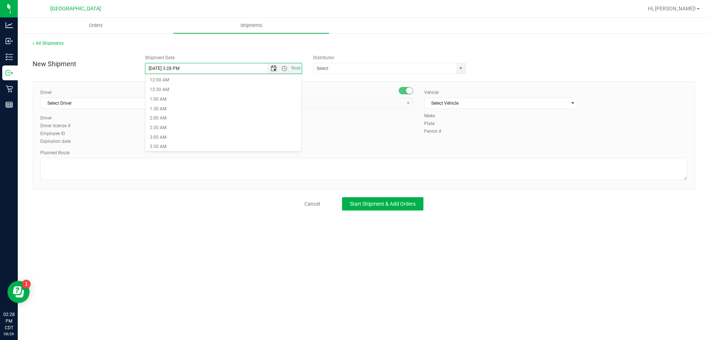
click at [273, 68] on span "Open the date view" at bounding box center [274, 68] width 6 height 6
click at [196, 153] on link "28" at bounding box center [194, 154] width 11 height 11
type input "[DATE] 3:28 PM"
click at [461, 68] on span "select" at bounding box center [461, 68] width 6 height 6
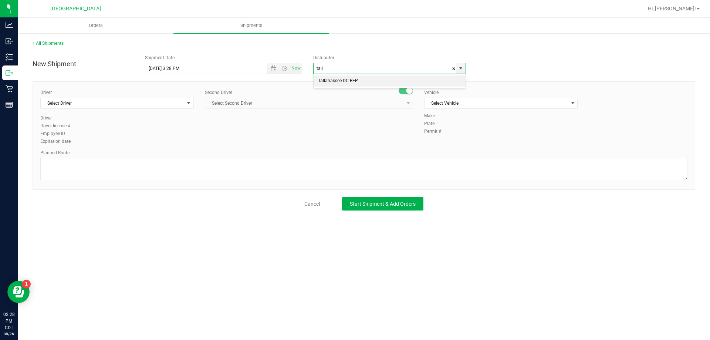
click at [341, 81] on li "Tallahassee DC REP" at bounding box center [390, 80] width 152 height 11
type input "Tallahassee DC REP"
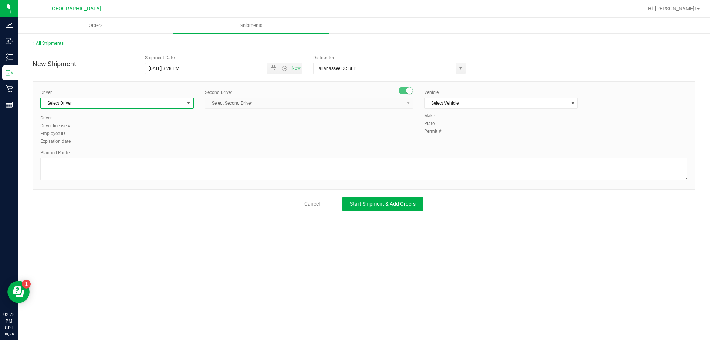
click at [111, 104] on span "Select Driver" at bounding box center [113, 103] width 144 height 10
click at [102, 144] on li "[PERSON_NAME] - 100003646" at bounding box center [117, 144] width 153 height 11
type input "aar"
click at [284, 107] on span "Select Second Driver" at bounding box center [304, 103] width 198 height 10
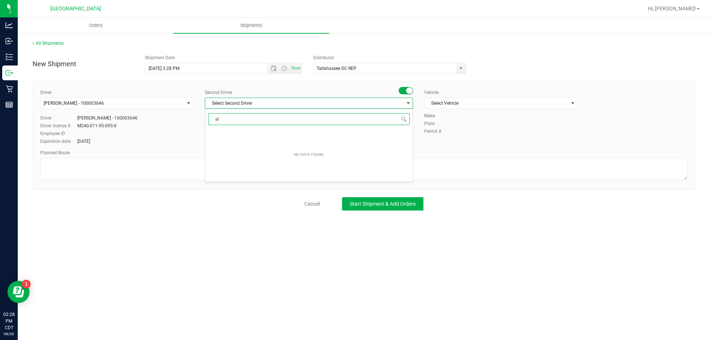
type input "a"
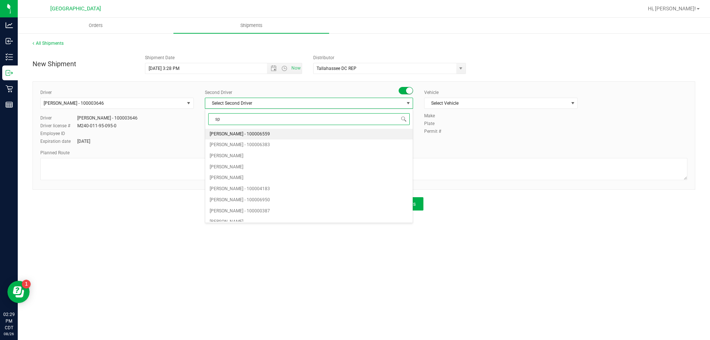
type input "spr"
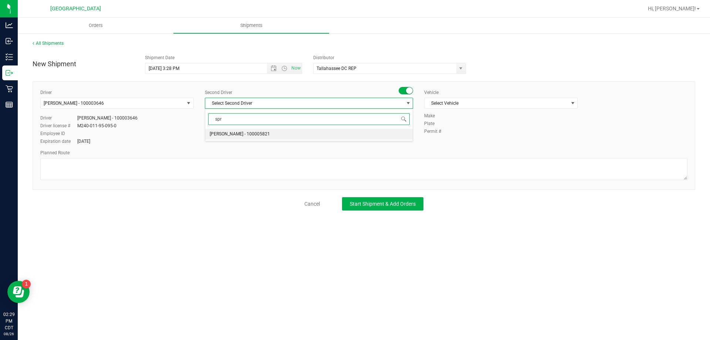
click at [248, 132] on span "[PERSON_NAME] - 100005821" at bounding box center [240, 134] width 60 height 10
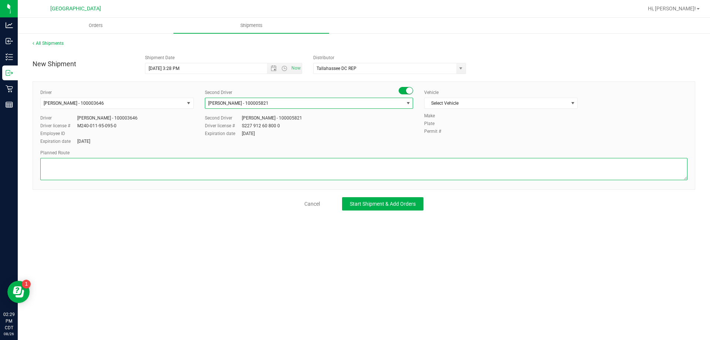
click at [65, 161] on textarea at bounding box center [363, 169] width 647 height 22
type textarea "PC to Tally"
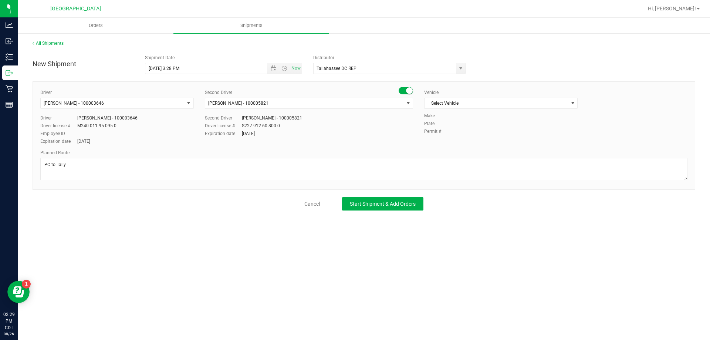
click at [110, 216] on div "All Shipments New Shipment Shipment Date [DATE] 3:28 PM Now Distributor Tallaha…" at bounding box center [364, 125] width 692 height 185
click at [382, 209] on button "Start Shipment & Add Orders" at bounding box center [382, 203] width 81 height 13
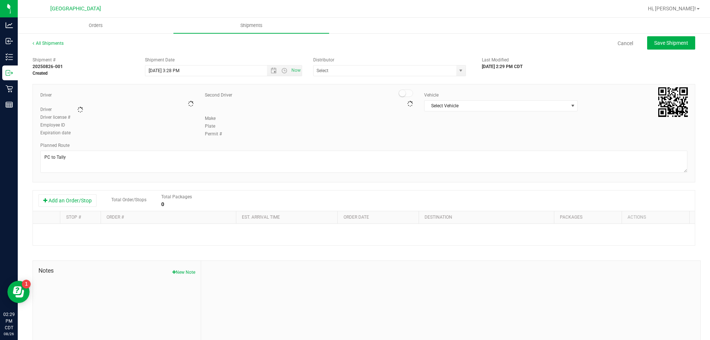
type input "Tallahassee DC REP"
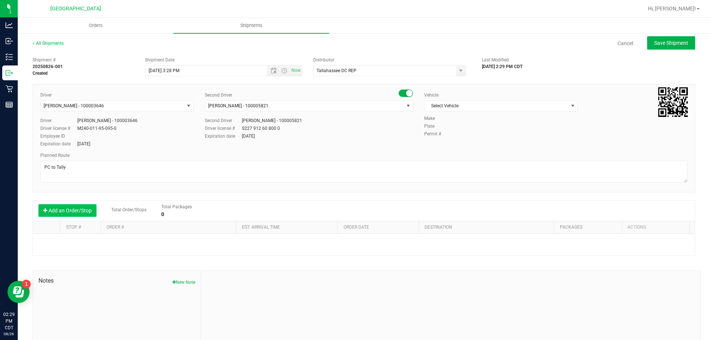
click at [78, 212] on button "Add an Order/Stop" at bounding box center [67, 210] width 58 height 13
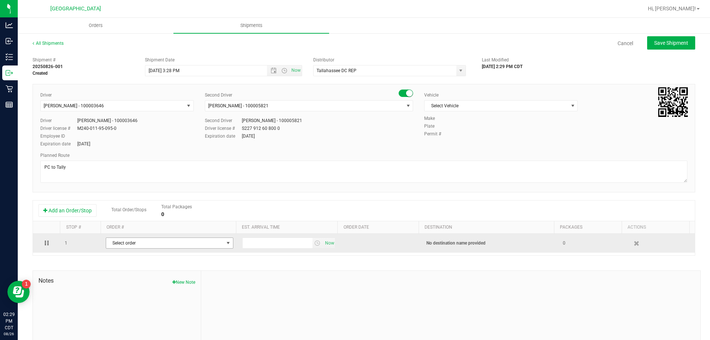
click at [135, 244] on span "Select order" at bounding box center [165, 243] width 118 height 10
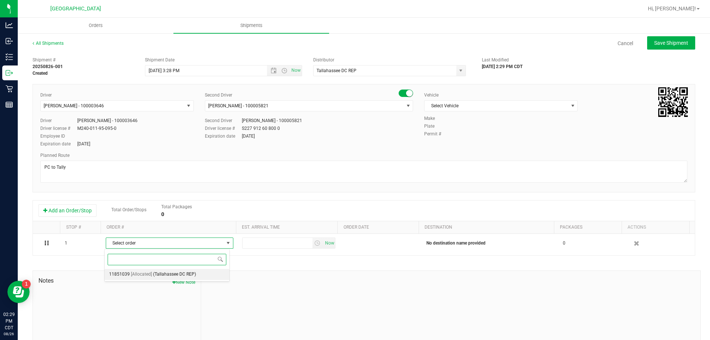
click at [132, 273] on span "[Allocated]" at bounding box center [141, 275] width 21 height 10
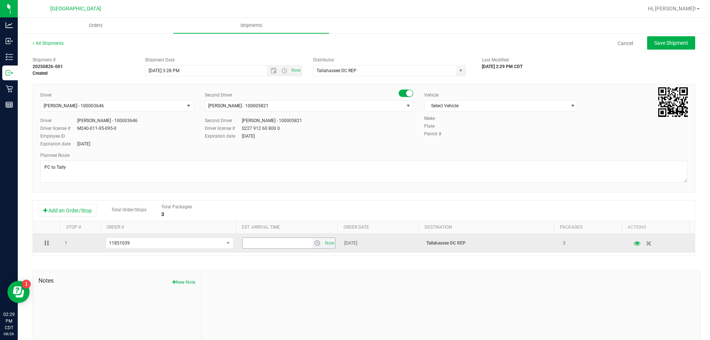
click at [266, 247] on input "text" at bounding box center [278, 243] width 70 height 10
click at [314, 243] on span "select" at bounding box center [317, 243] width 6 height 6
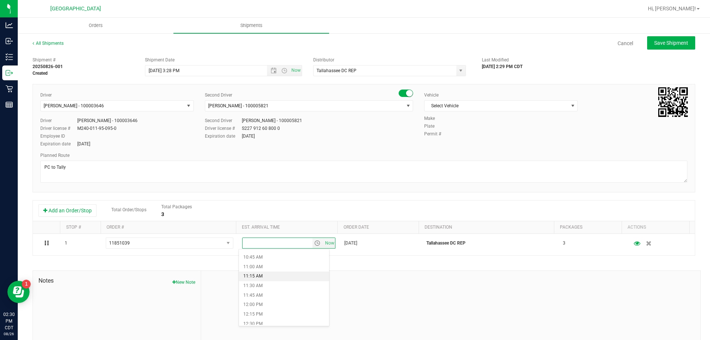
scroll to position [666, 0]
click at [258, 253] on li "5:30 PM" at bounding box center [284, 255] width 90 height 10
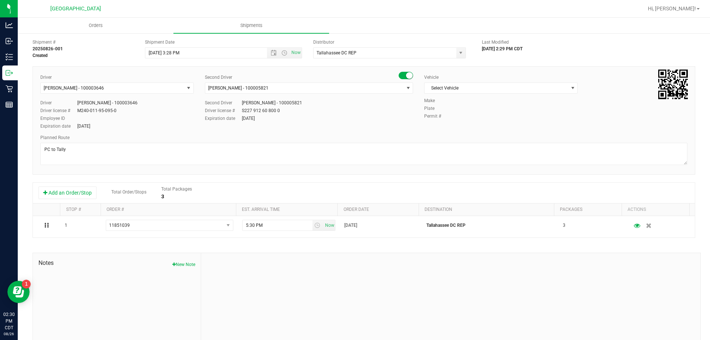
scroll to position [0, 0]
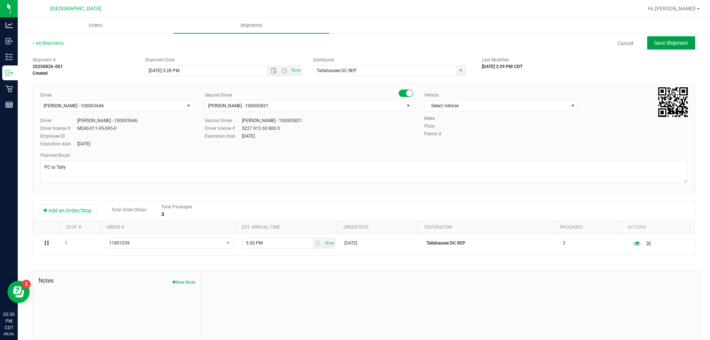
click at [657, 44] on span "Save Shipment" at bounding box center [671, 43] width 34 height 6
type input "[DATE] 8:28 PM"
